Goal: Book appointment/travel/reservation

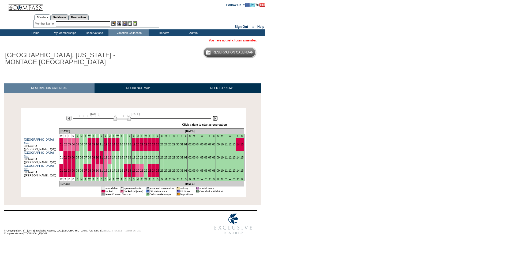
click at [215, 119] on img at bounding box center [215, 118] width 5 height 5
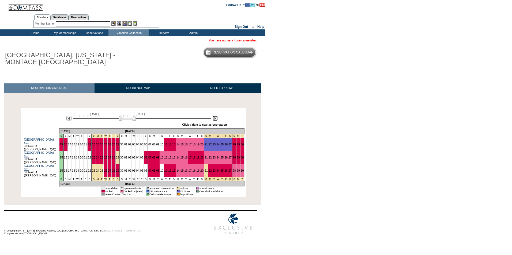
click at [215, 119] on img at bounding box center [215, 118] width 5 height 5
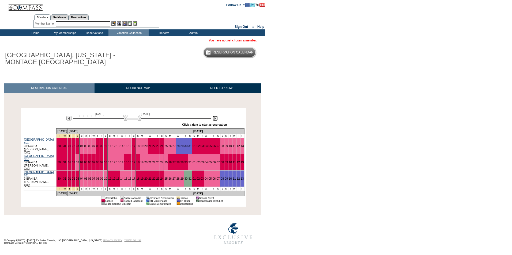
click at [215, 119] on img at bounding box center [215, 118] width 5 height 5
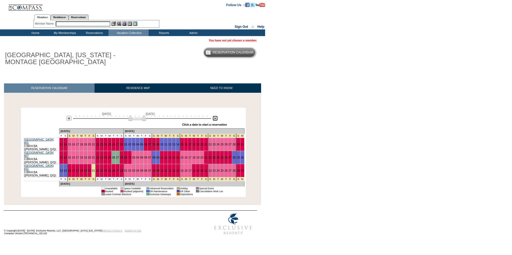
click at [215, 119] on img at bounding box center [215, 118] width 5 height 5
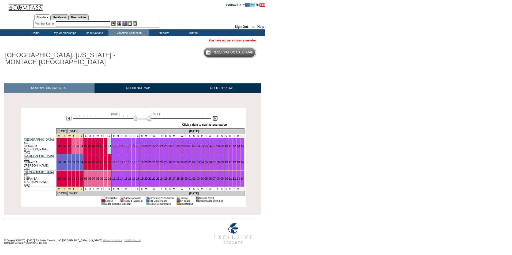
click at [215, 119] on img at bounding box center [215, 118] width 5 height 5
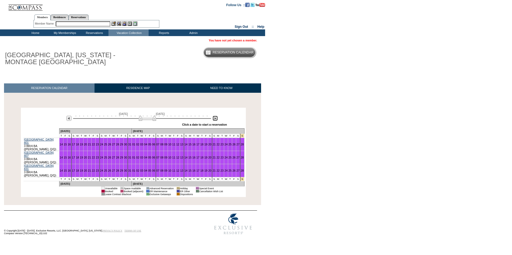
click at [215, 119] on img at bounding box center [215, 118] width 5 height 5
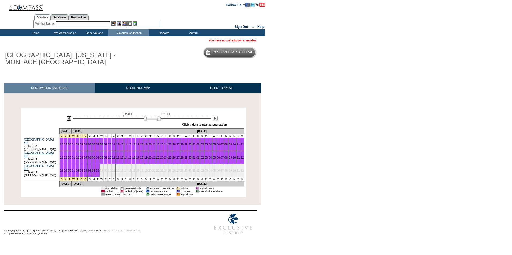
click at [69, 121] on img at bounding box center [68, 118] width 5 height 5
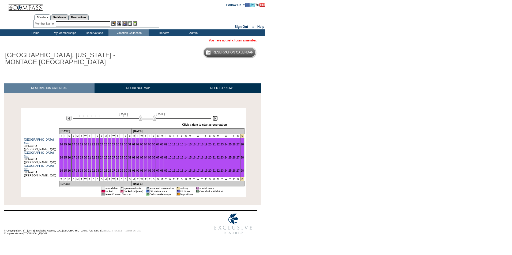
click at [215, 120] on img at bounding box center [215, 118] width 5 height 5
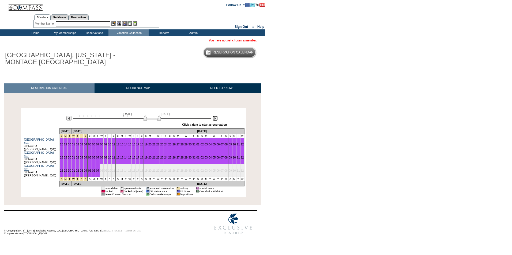
click at [215, 120] on img at bounding box center [215, 118] width 5 height 5
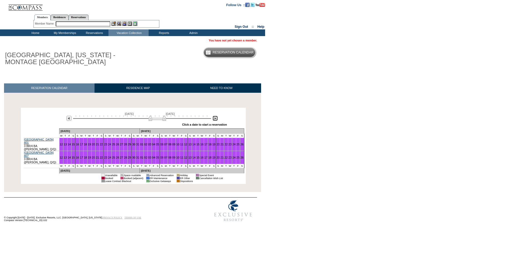
click at [215, 120] on img at bounding box center [215, 118] width 5 height 5
click at [215, 121] on img at bounding box center [215, 118] width 5 height 5
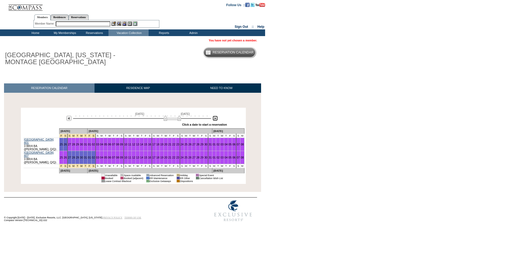
click at [215, 121] on img at bounding box center [215, 118] width 5 height 5
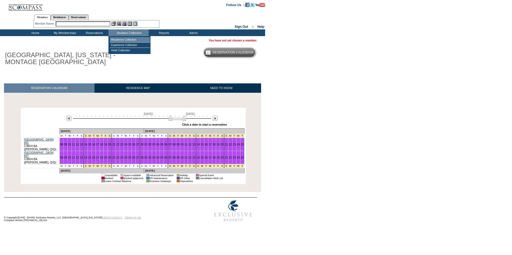
click at [130, 40] on td "Residence Collection" at bounding box center [130, 39] width 40 height 5
